Goal: Task Accomplishment & Management: Manage account settings

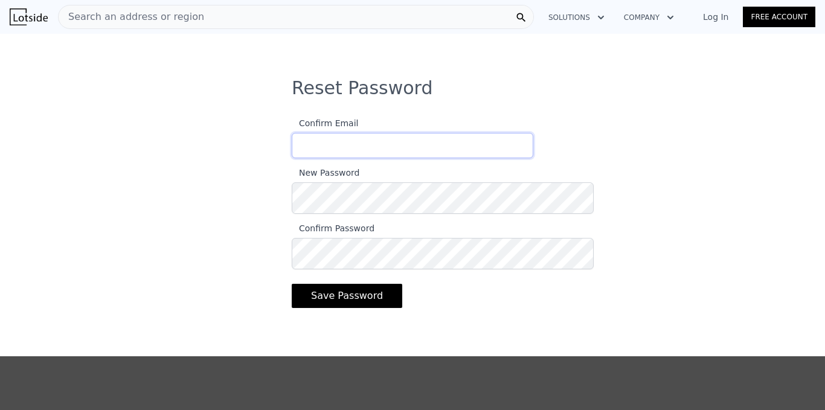
click at [292, 158] on input "Confirm Email" at bounding box center [413, 145] width 242 height 25
type input "[EMAIL_ADDRESS][DOMAIN_NAME]"
click at [292, 308] on button "Save Password" at bounding box center [347, 296] width 111 height 24
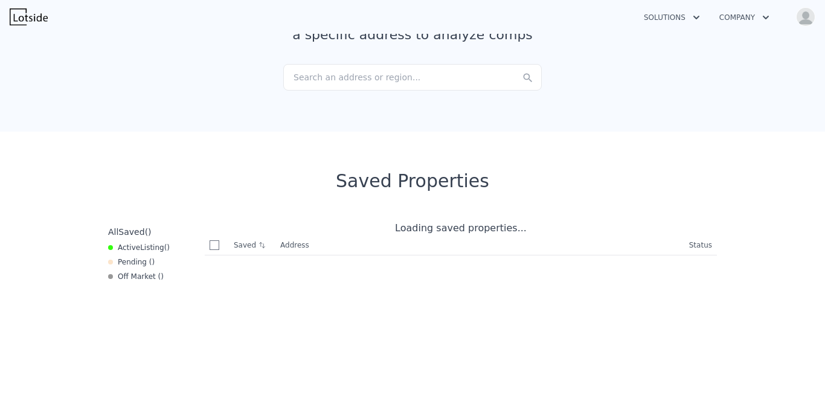
scroll to position [103, 0]
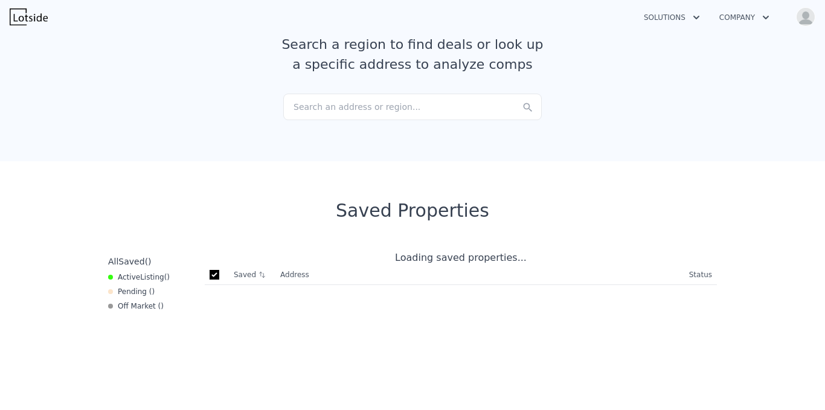
checkbox input "true"
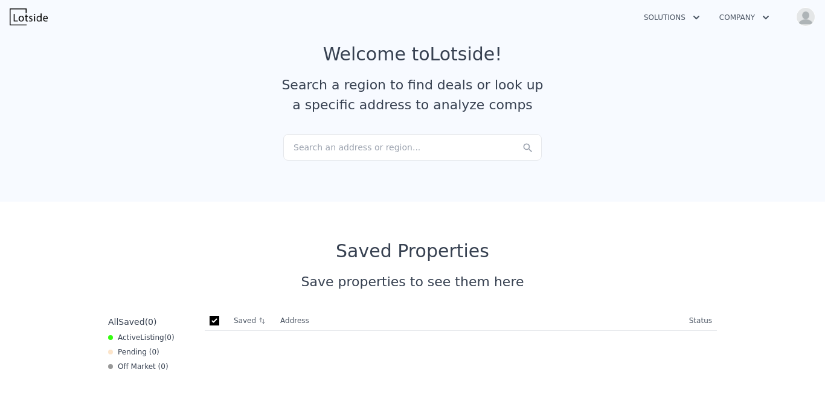
scroll to position [0, 0]
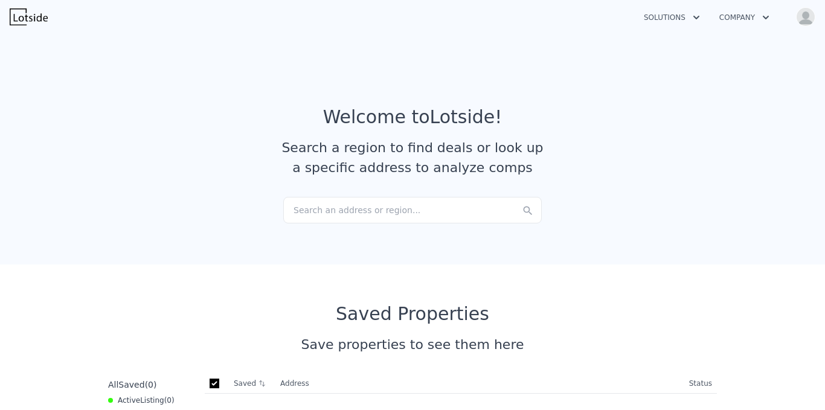
click at [763, 19] on icon "button" at bounding box center [766, 18] width 6 height 4
click at [803, 17] on img "button" at bounding box center [805, 16] width 19 height 19
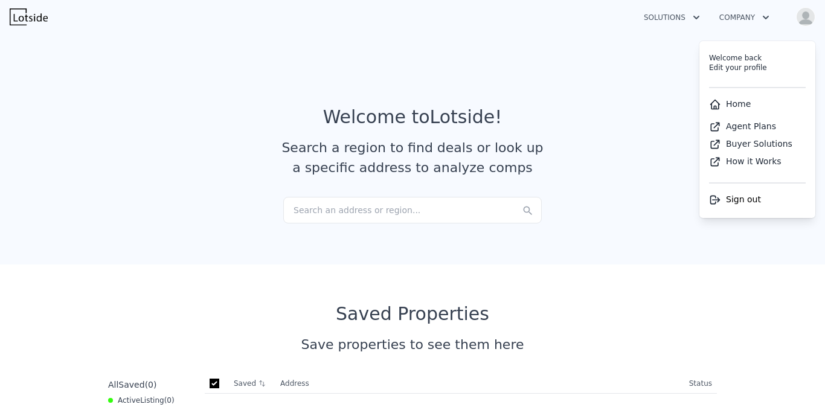
click at [714, 131] on link "Agent Plans" at bounding box center [742, 126] width 67 height 10
